Goal: Transaction & Acquisition: Book appointment/travel/reservation

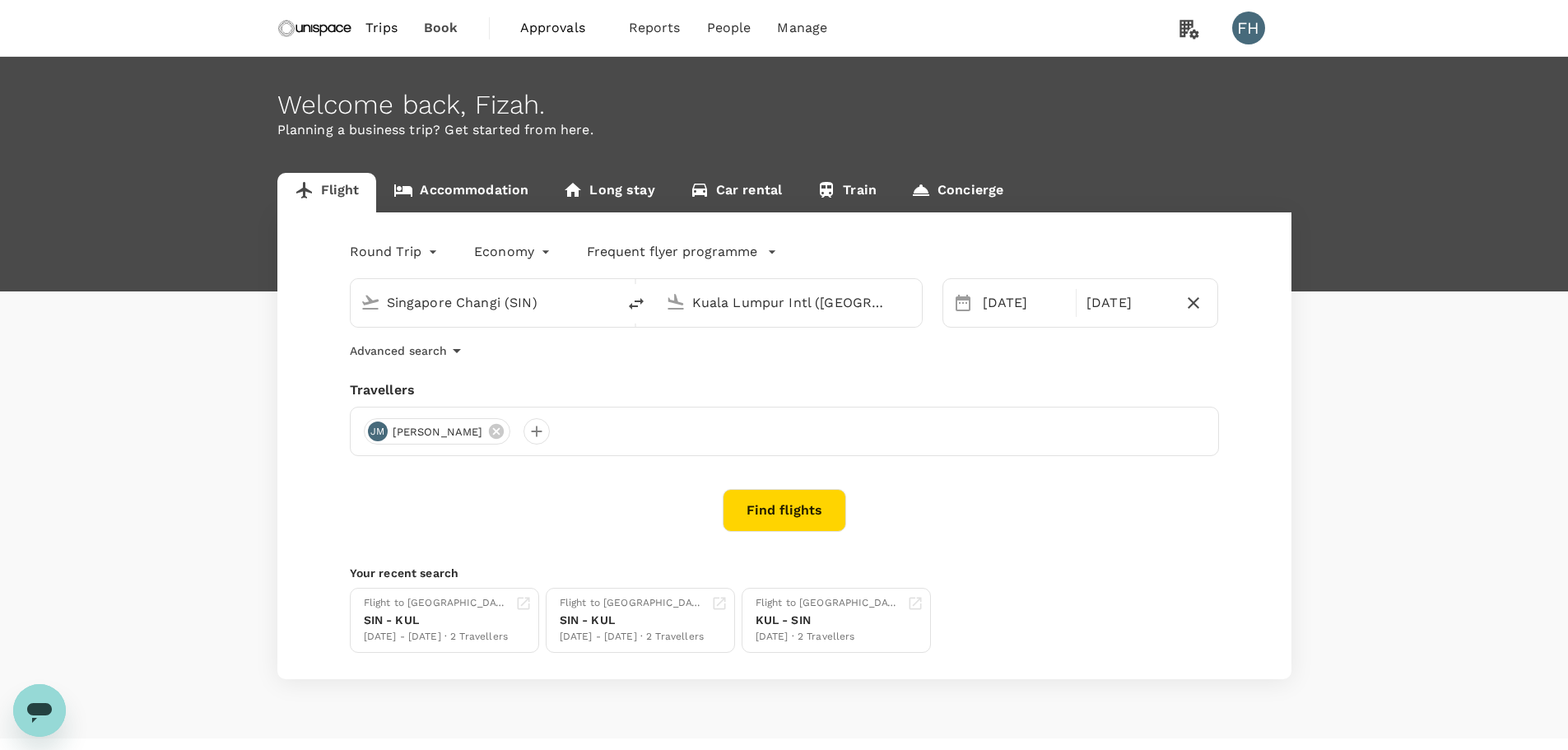
click at [478, 194] on link "Accommodation" at bounding box center [461, 193] width 170 height 39
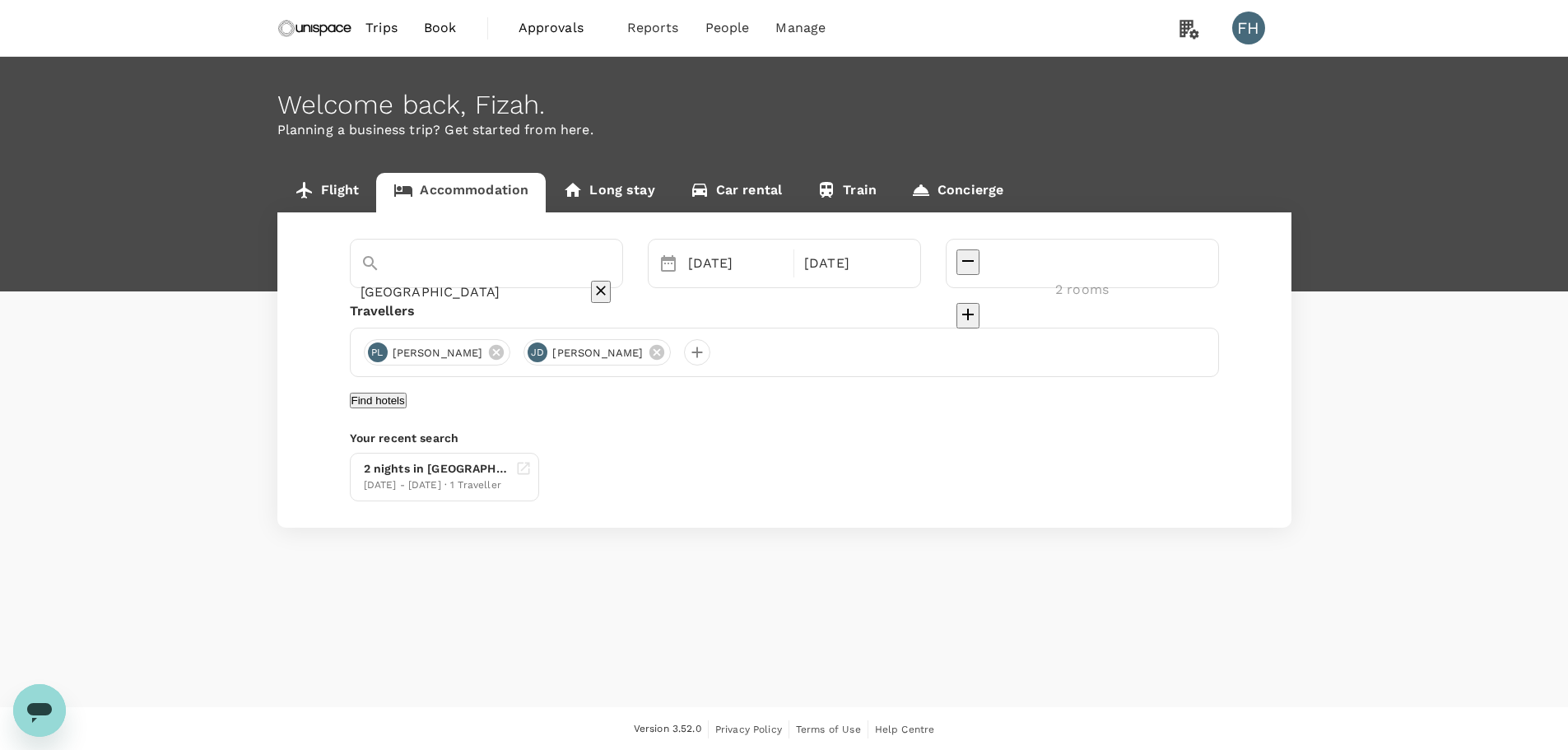
click at [407, 408] on button "Find hotels" at bounding box center [378, 401] width 57 height 15
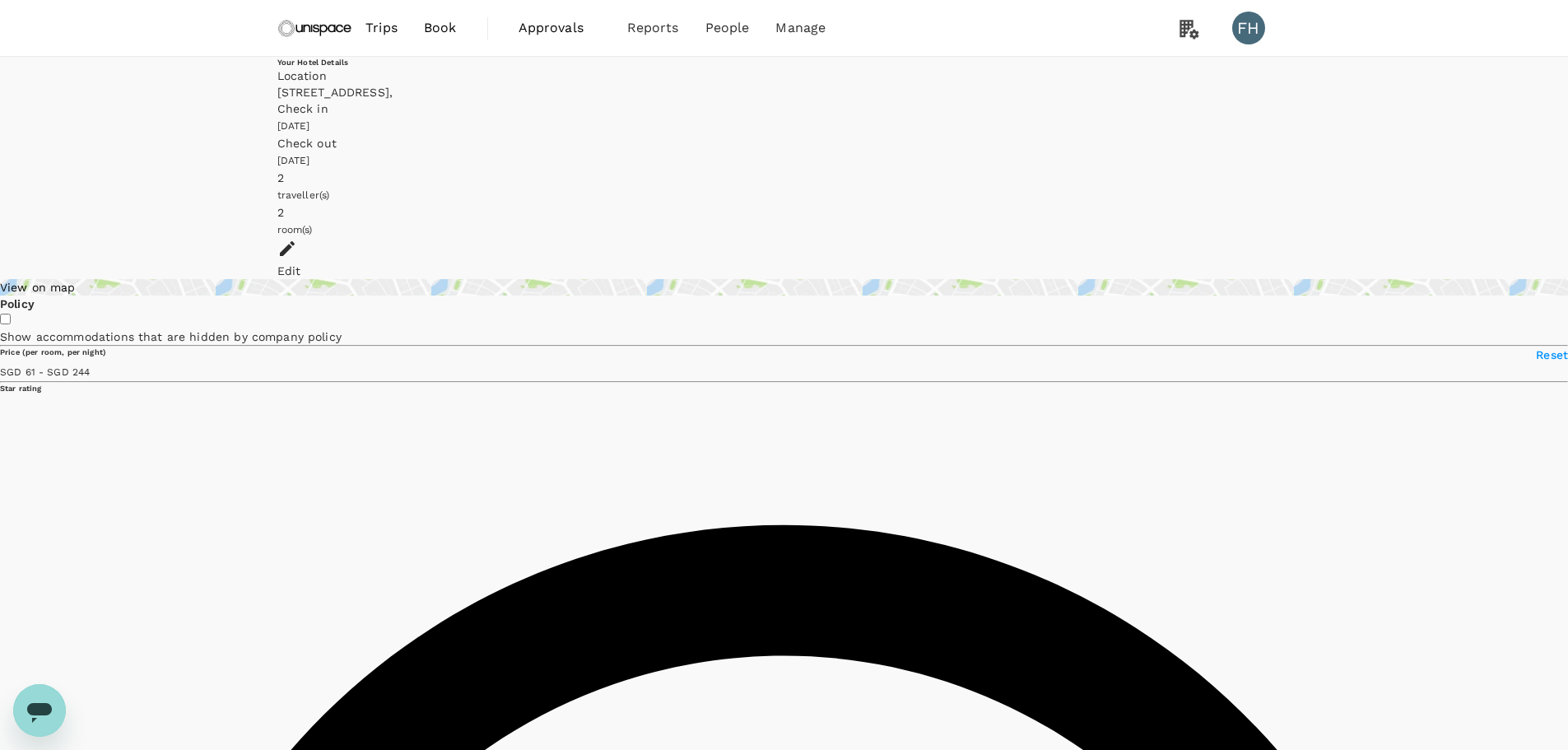
type input "243"
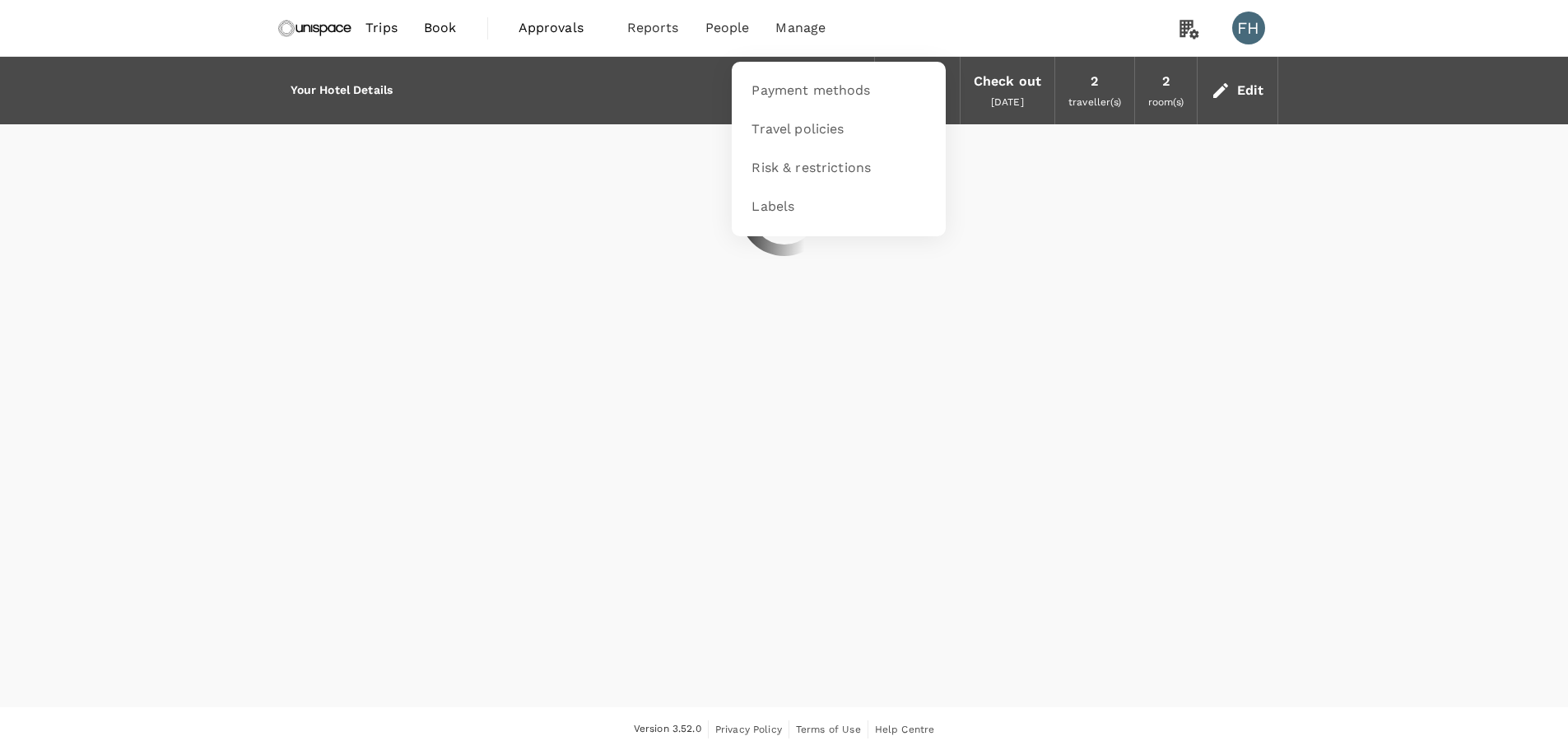
click at [787, 30] on span "Manage" at bounding box center [800, 27] width 51 height 20
click at [785, 98] on span "Payment methods" at bounding box center [811, 91] width 118 height 19
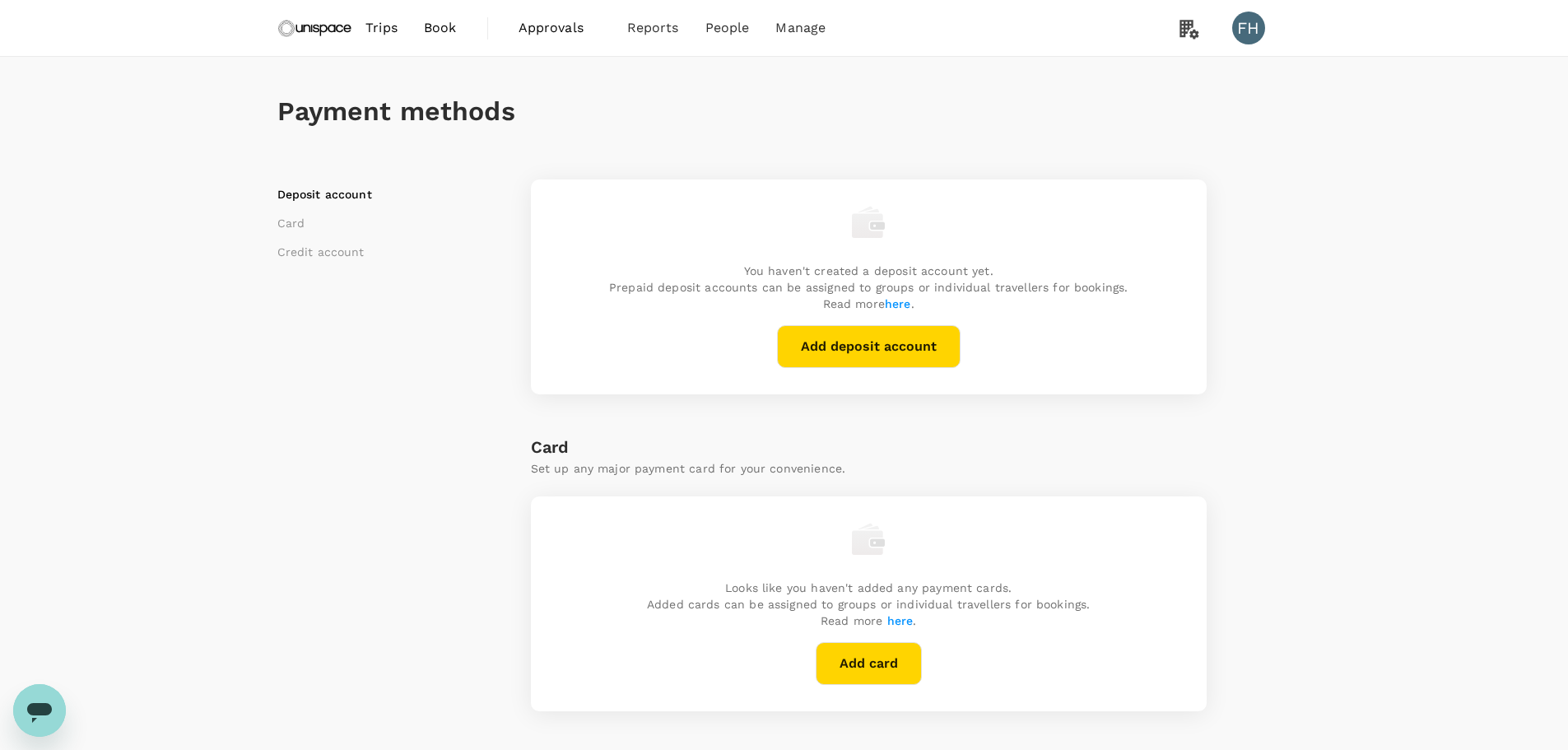
scroll to position [382, 0]
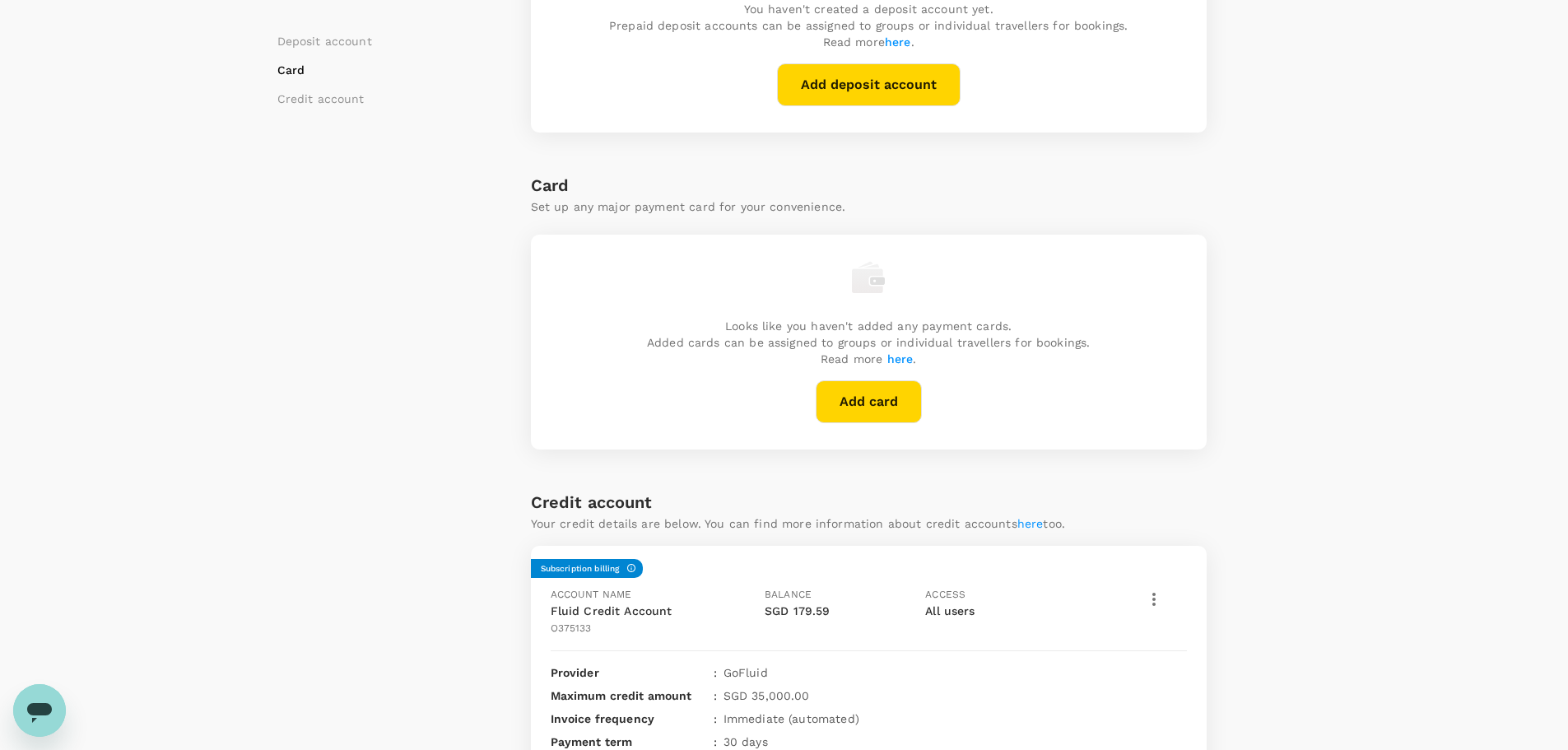
scroll to position [135, 0]
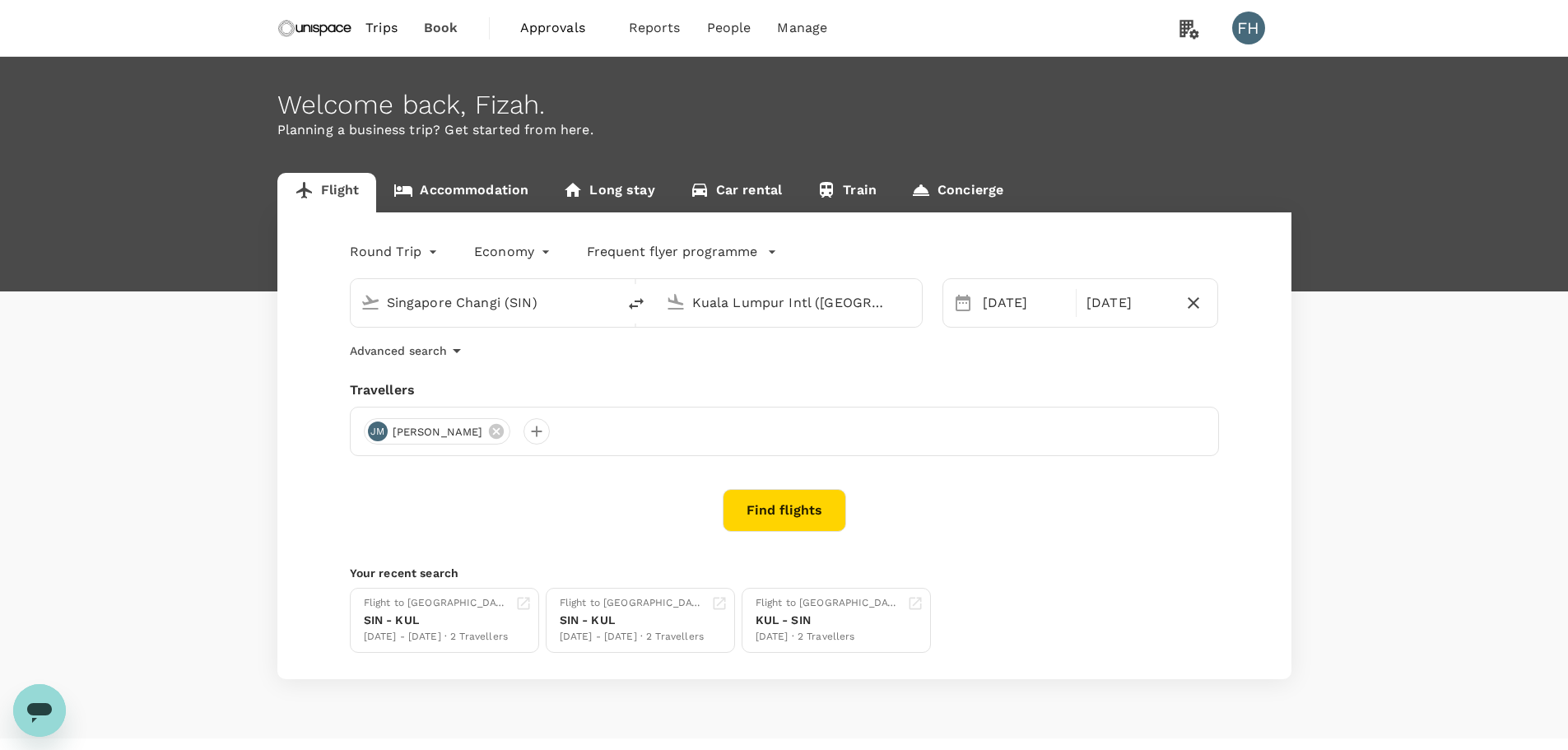
click at [481, 202] on link "Accommodation" at bounding box center [461, 193] width 170 height 39
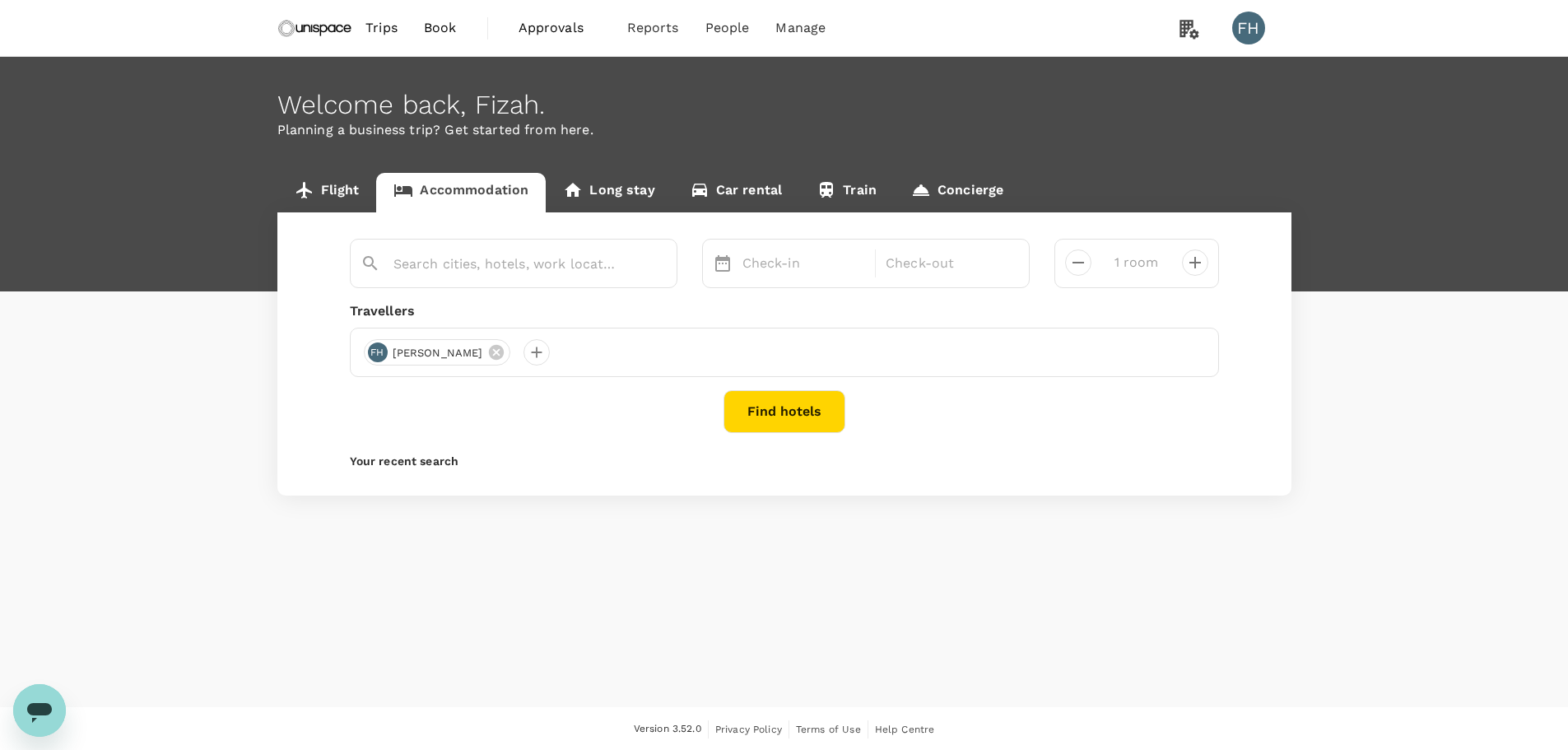
type input "2 rooms"
type input "[GEOGRAPHIC_DATA]"
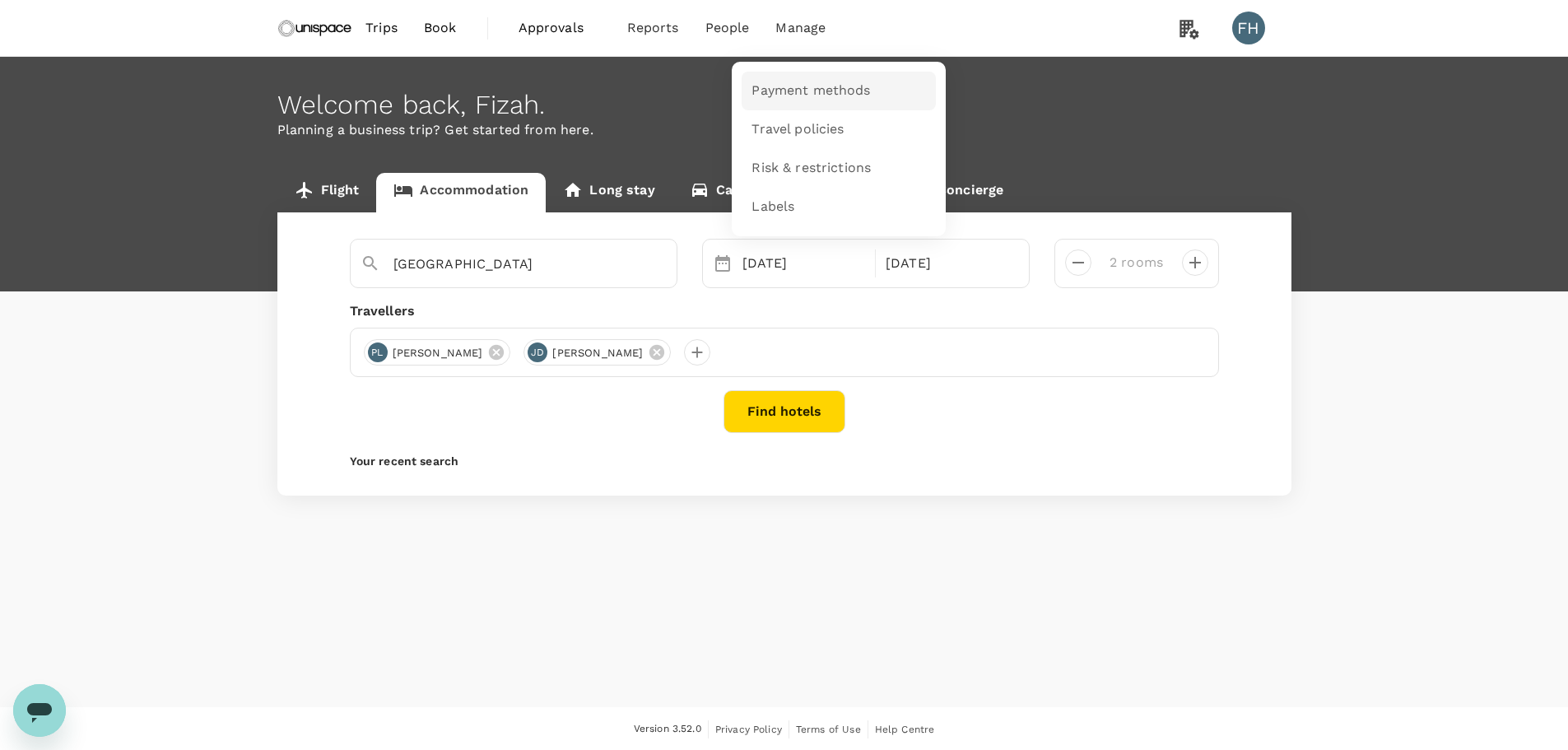
click at [794, 96] on span "Payment methods" at bounding box center [811, 91] width 118 height 19
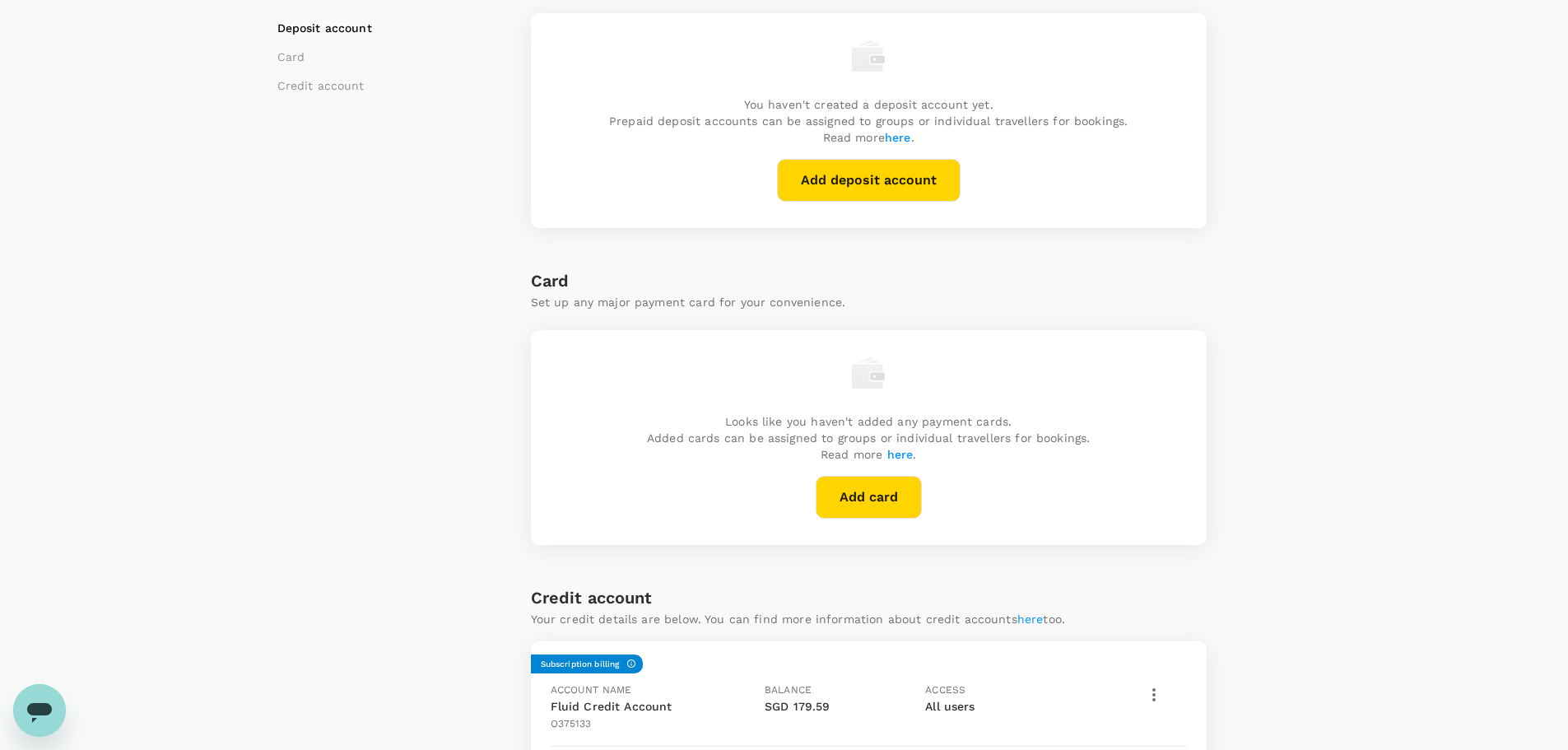
scroll to position [382, 0]
